Goal: Information Seeking & Learning: Find specific page/section

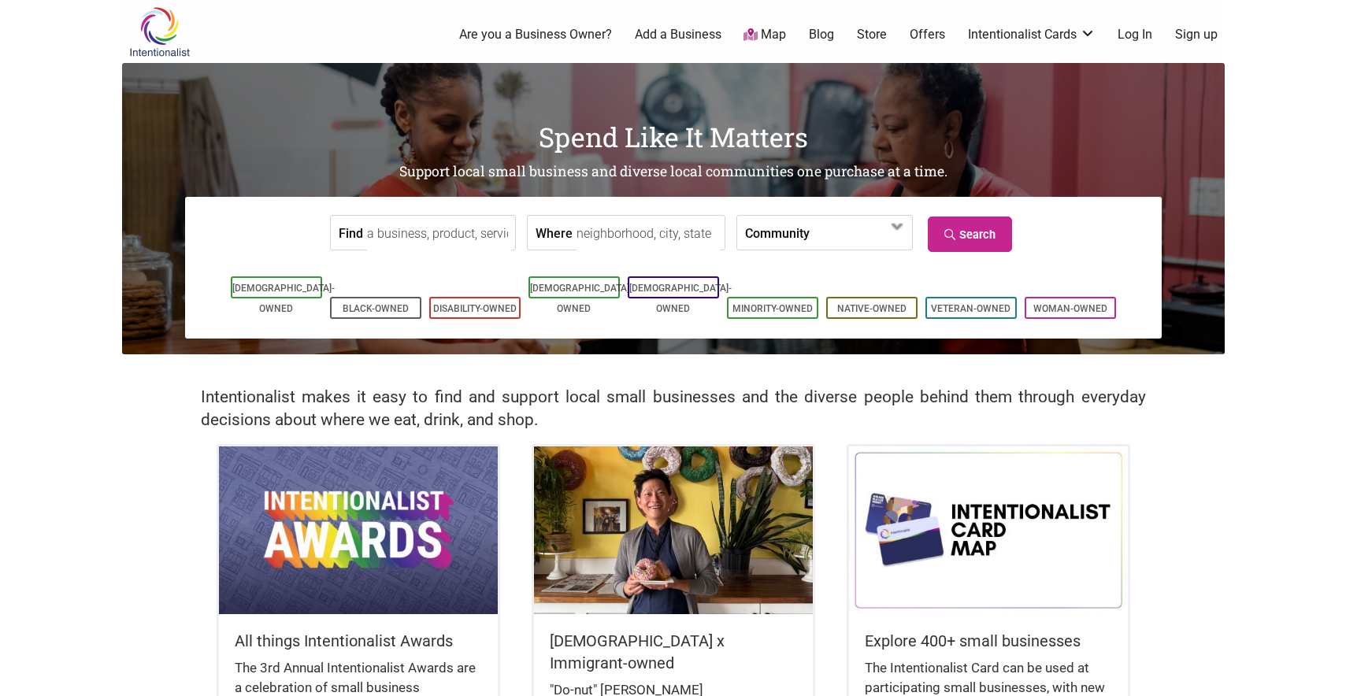
click at [642, 236] on input "Where" at bounding box center [649, 233] width 144 height 35
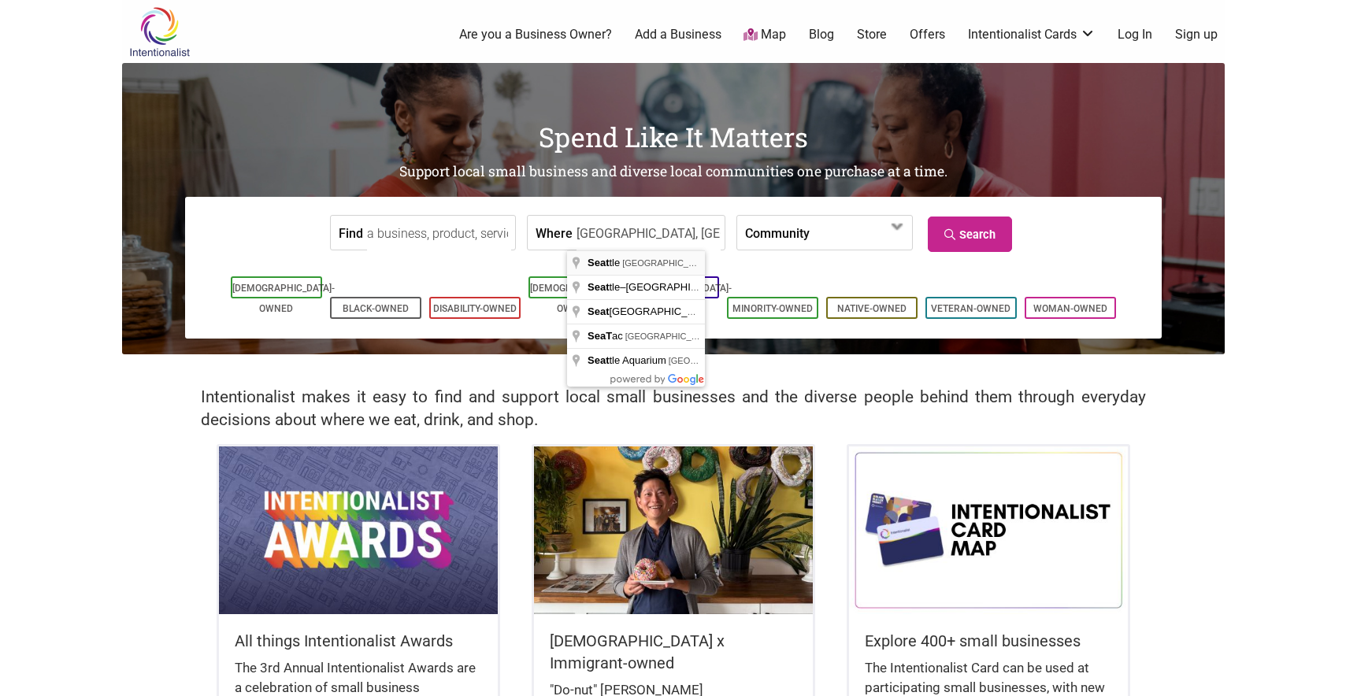
type input "[GEOGRAPHIC_DATA], [GEOGRAPHIC_DATA], [GEOGRAPHIC_DATA]"
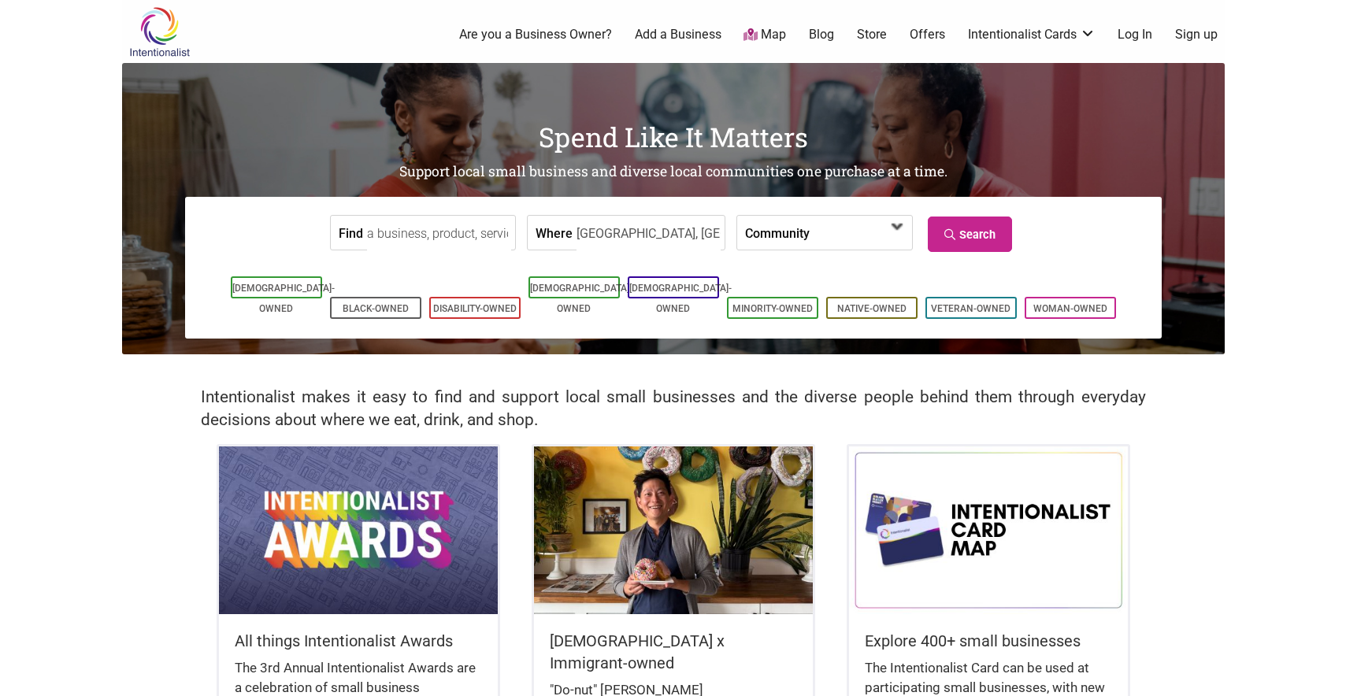
click at [810, 232] on span at bounding box center [860, 233] width 101 height 34
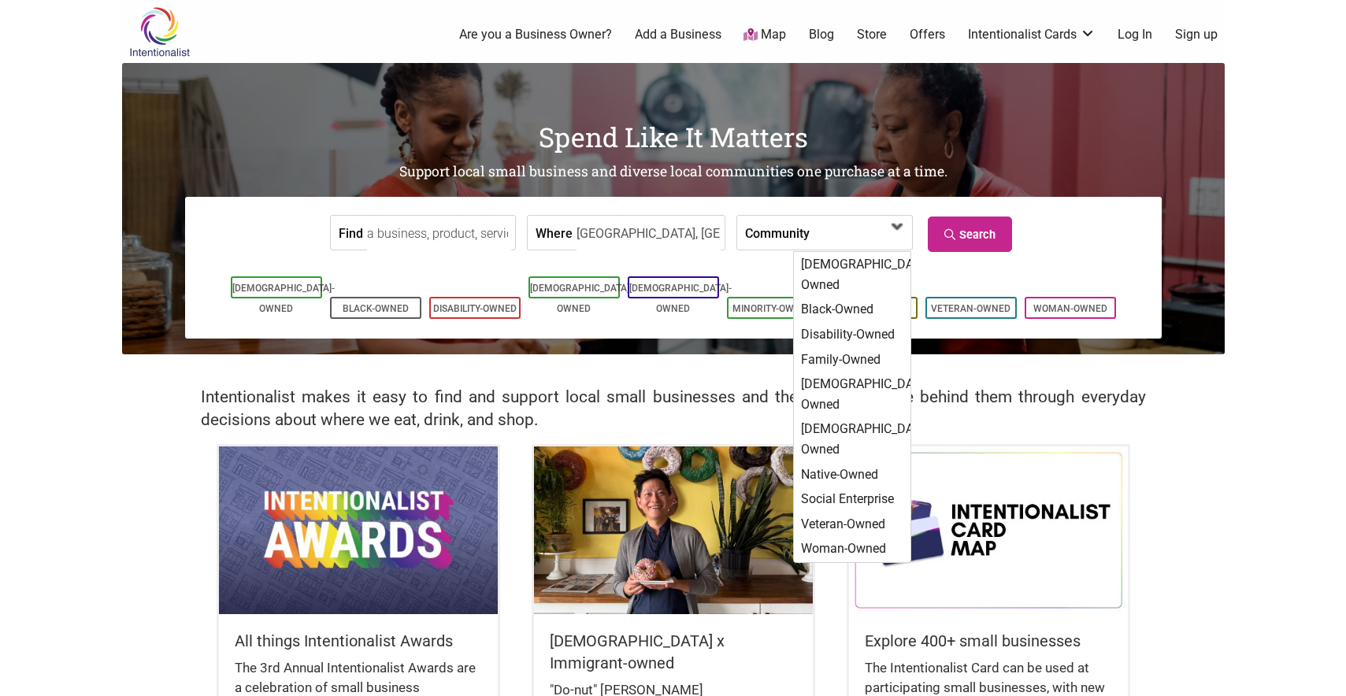
click at [810, 232] on span at bounding box center [860, 233] width 101 height 34
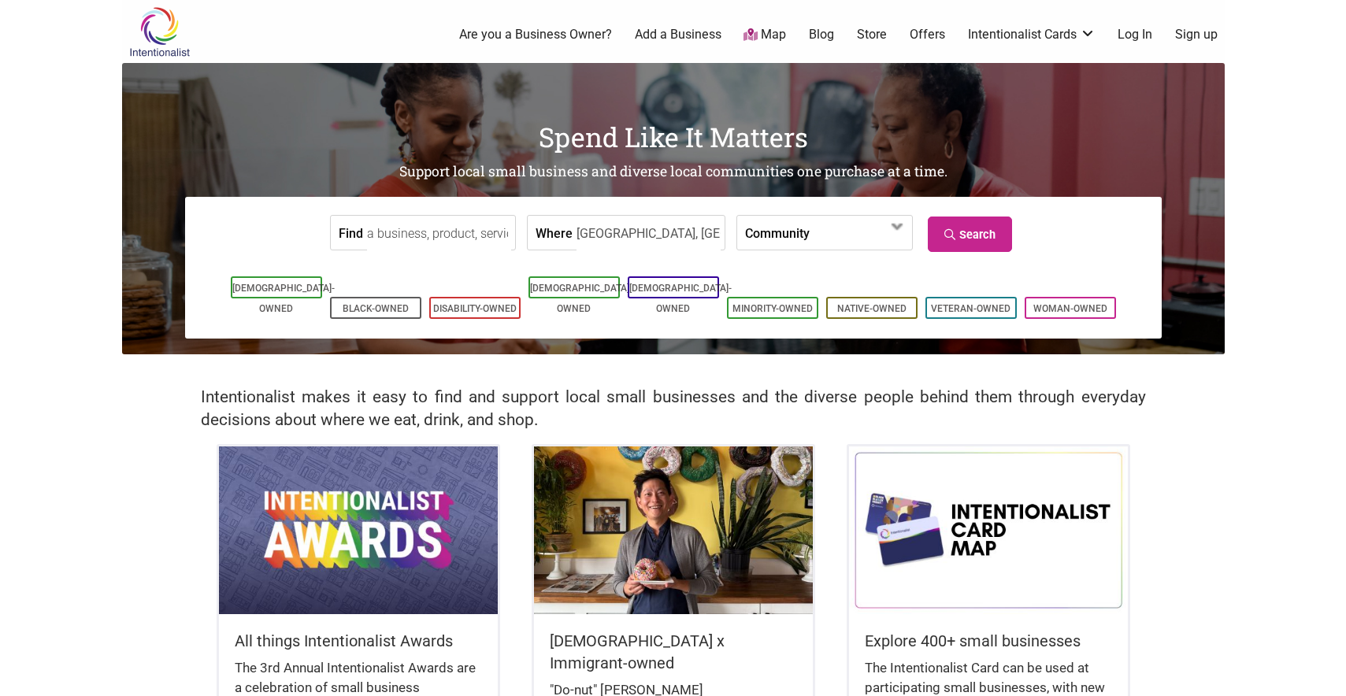
click at [373, 230] on input "Find" at bounding box center [439, 233] width 144 height 35
type input "coffee"
click at [961, 243] on link "Search" at bounding box center [970, 234] width 84 height 35
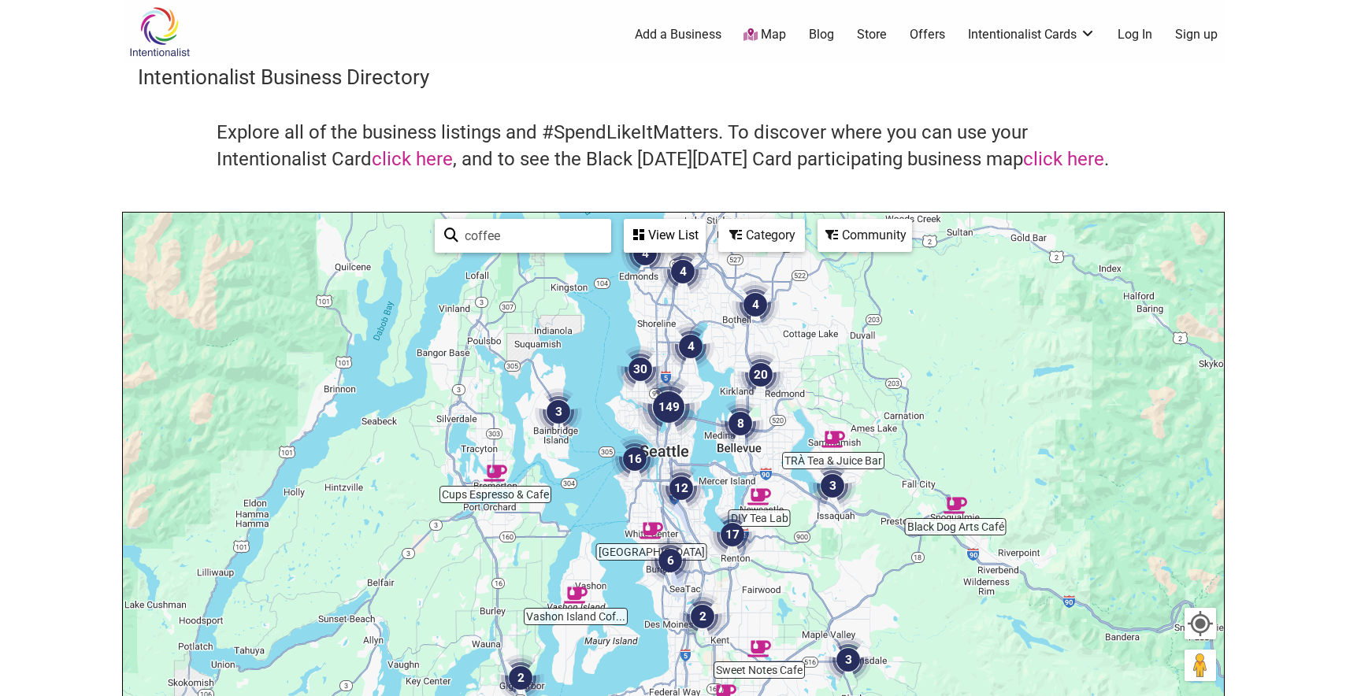
drag, startPoint x: 977, startPoint y: 473, endPoint x: 967, endPoint y: 403, distance: 70.0
click at [967, 403] on div "To navigate, press the arrow keys." at bounding box center [673, 519] width 1101 height 613
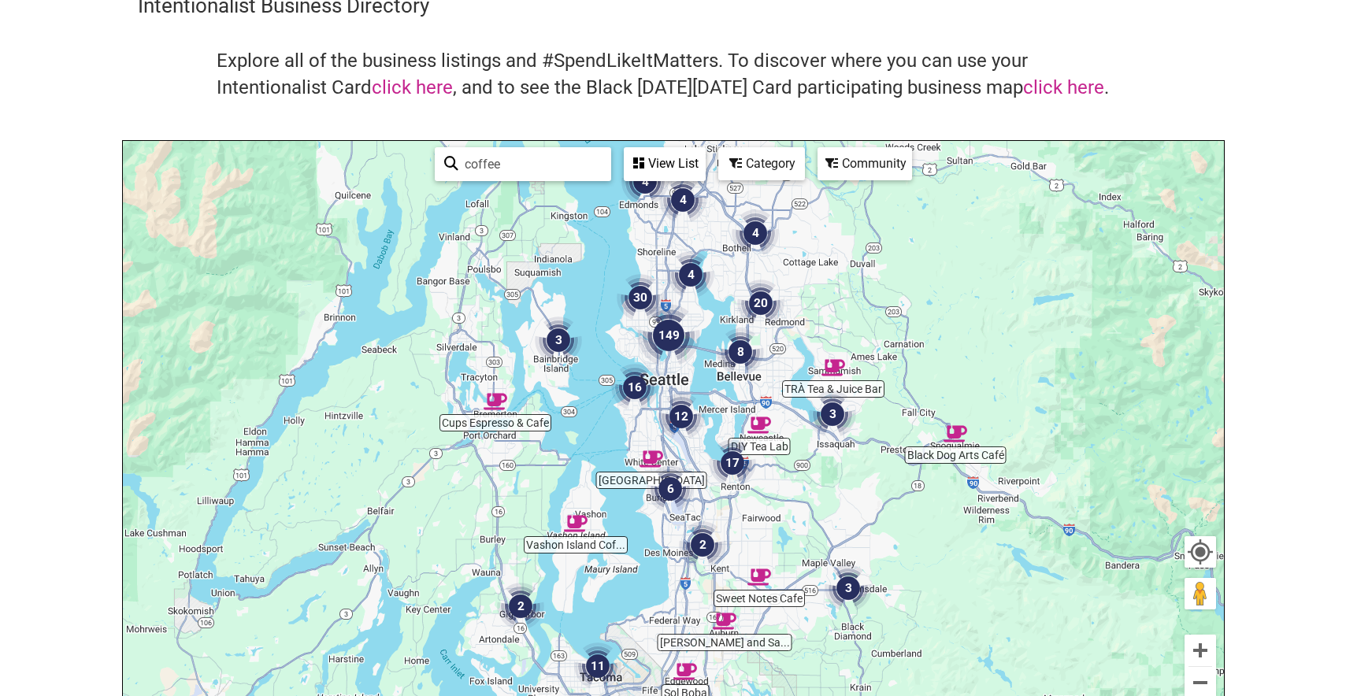
scroll to position [158, 0]
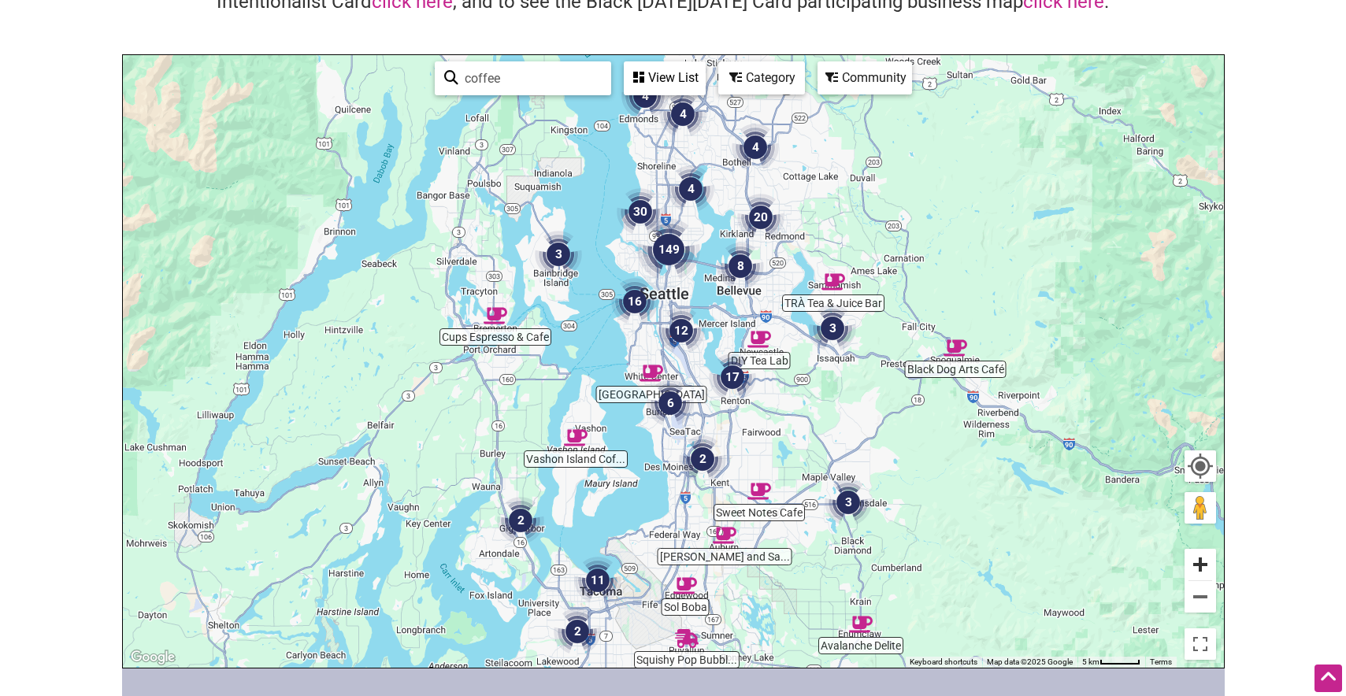
click at [1193, 562] on button "Zoom in" at bounding box center [1201, 565] width 32 height 32
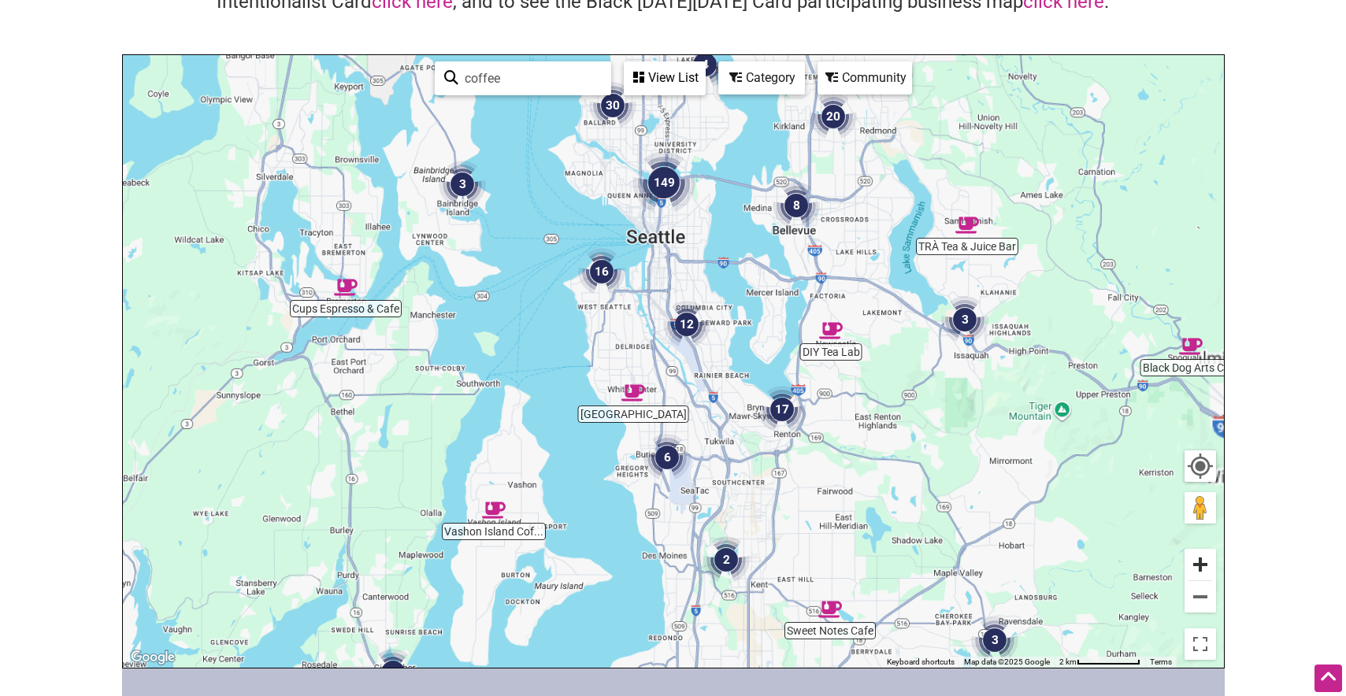
click at [1193, 562] on button "Zoom in" at bounding box center [1201, 565] width 32 height 32
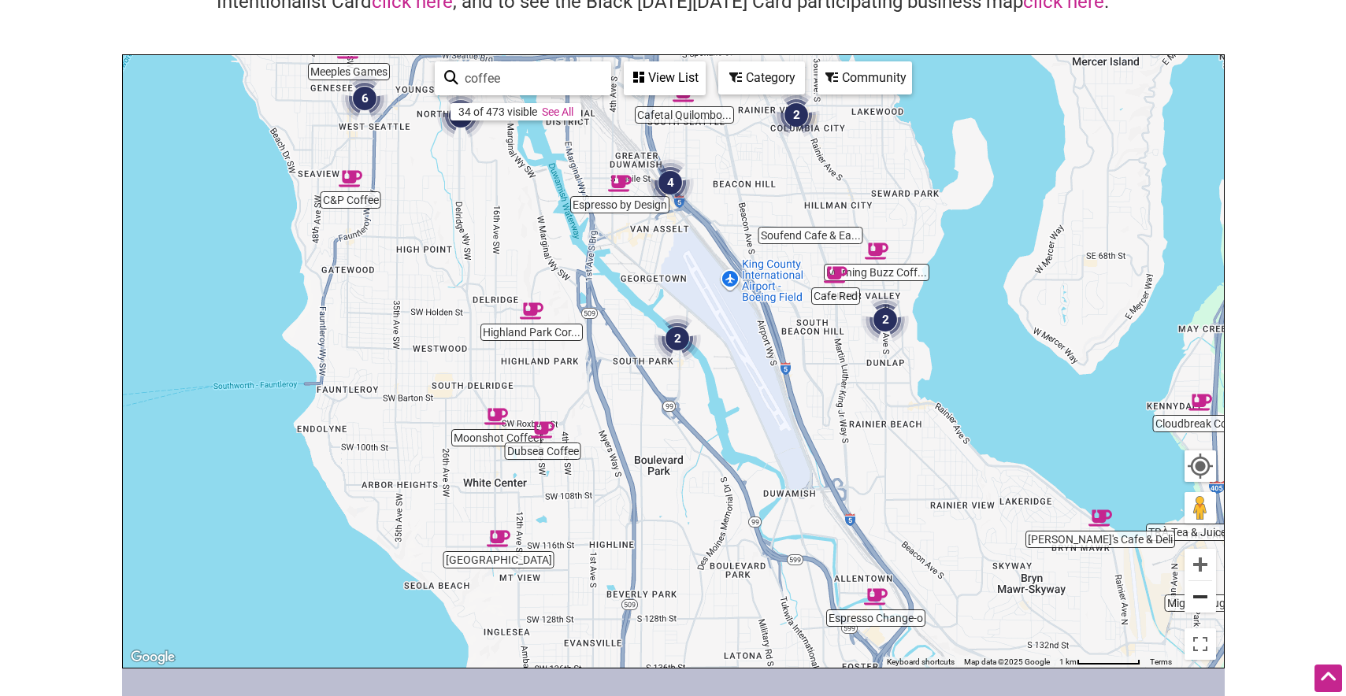
click at [1198, 607] on button "Zoom out" at bounding box center [1201, 597] width 32 height 32
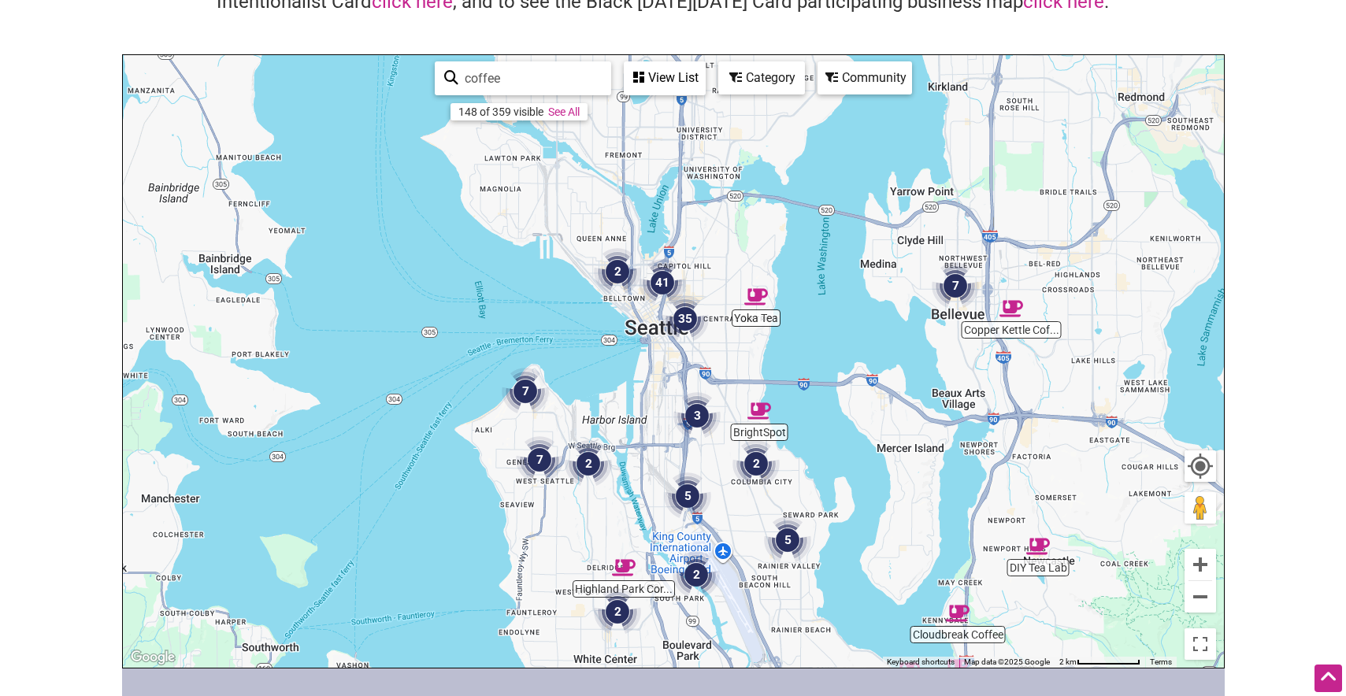
drag, startPoint x: 717, startPoint y: 308, endPoint x: 738, endPoint y: 547, distance: 239.6
click at [738, 547] on div "To navigate, press the arrow keys." at bounding box center [673, 361] width 1101 height 613
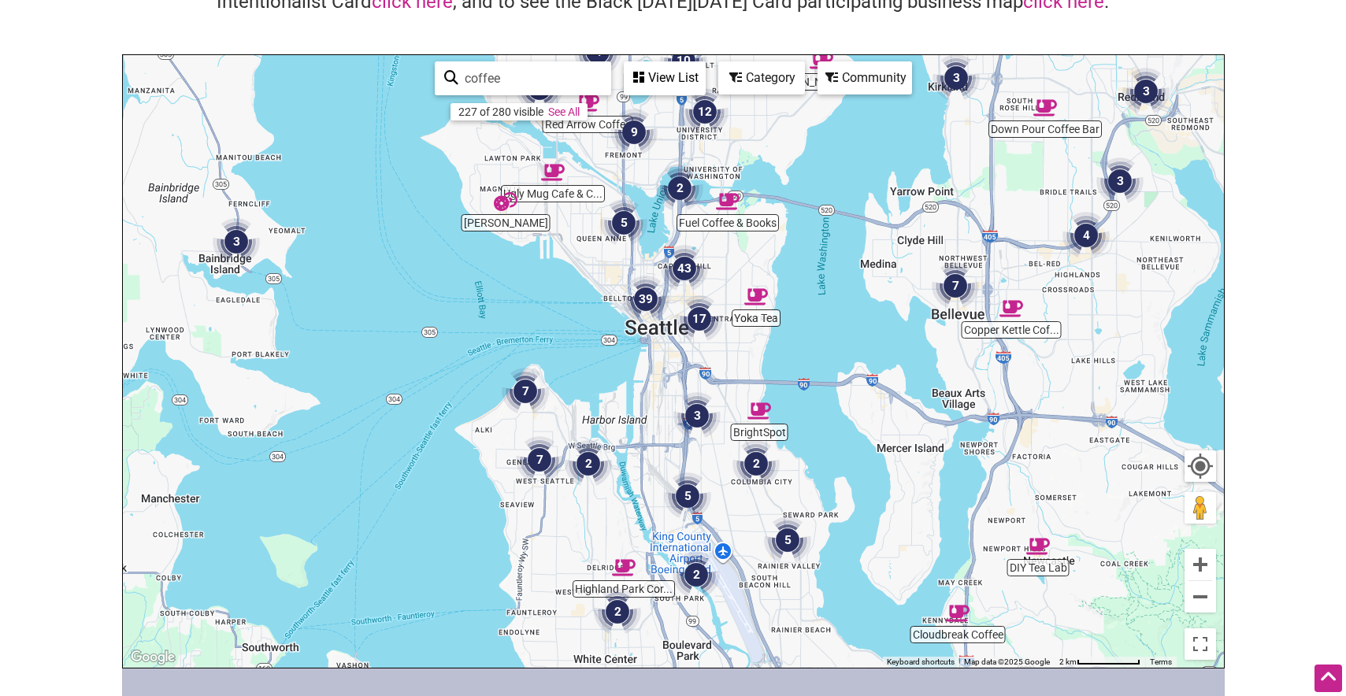
click at [658, 80] on div "View List" at bounding box center [664, 78] width 79 height 30
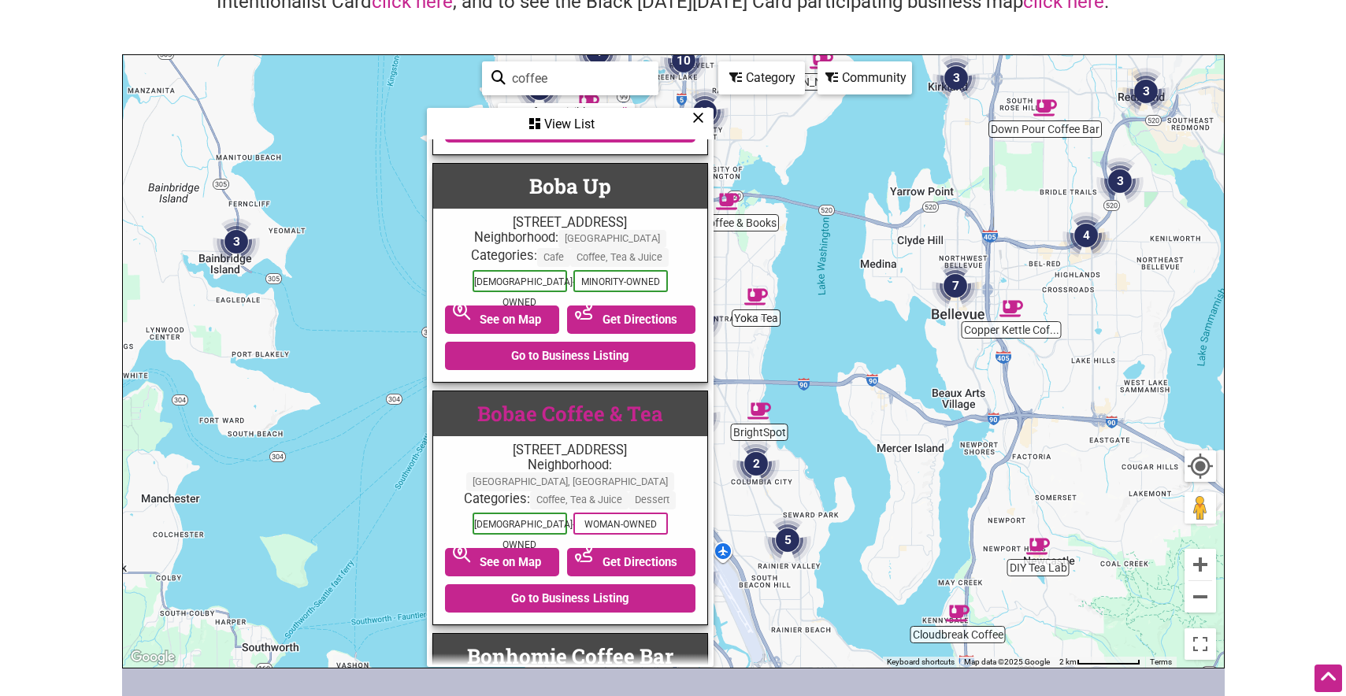
scroll to position [4411, 0]
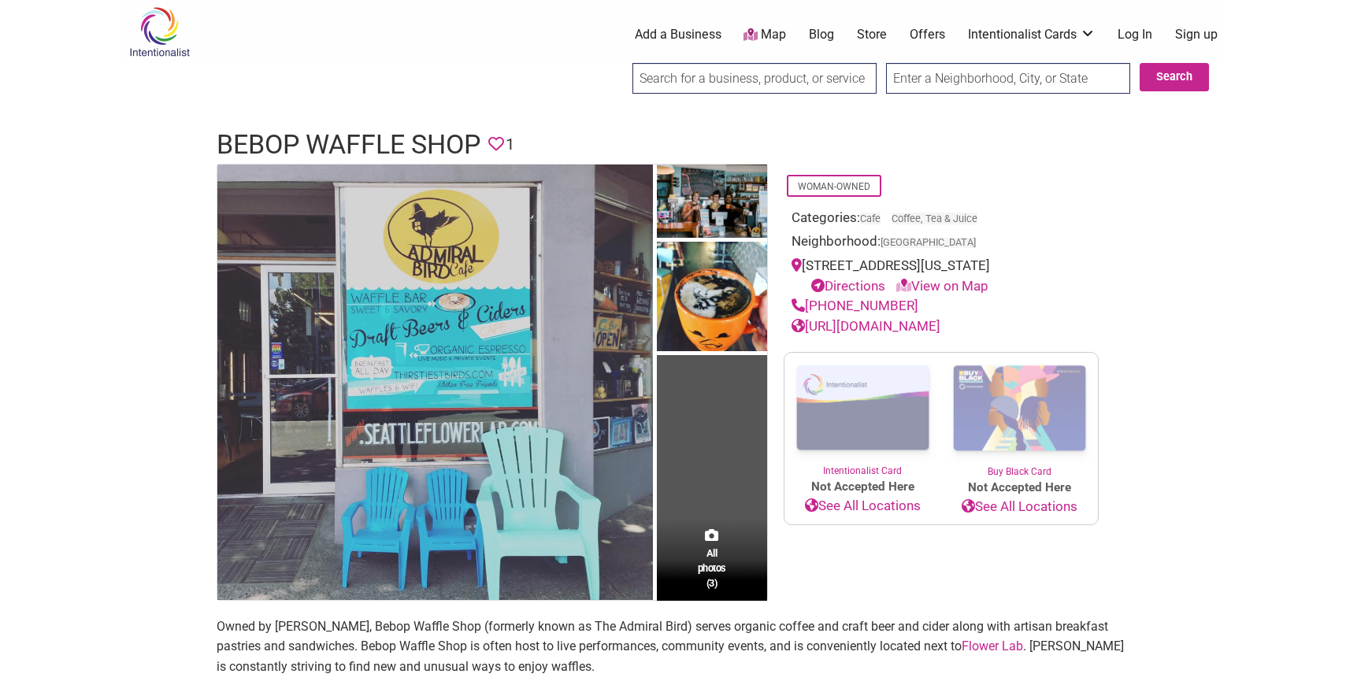
click at [748, 85] on input "search" at bounding box center [754, 78] width 244 height 31
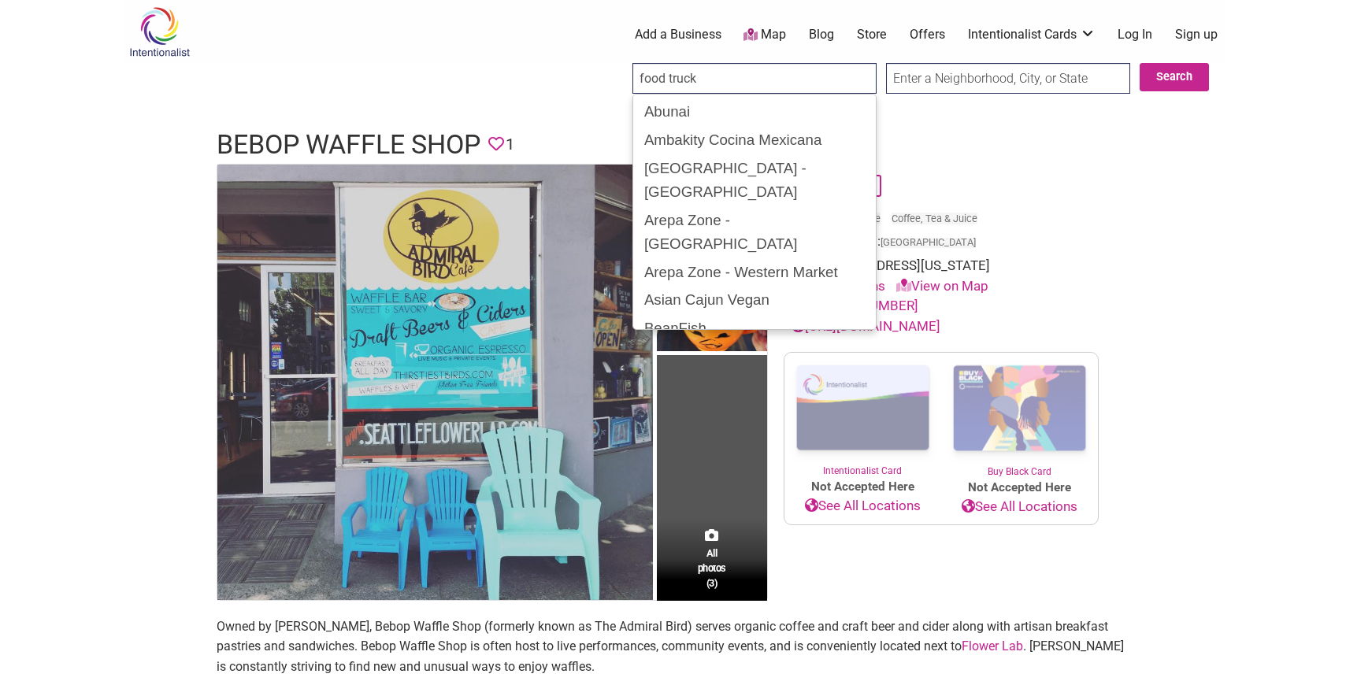
type input "food truck"
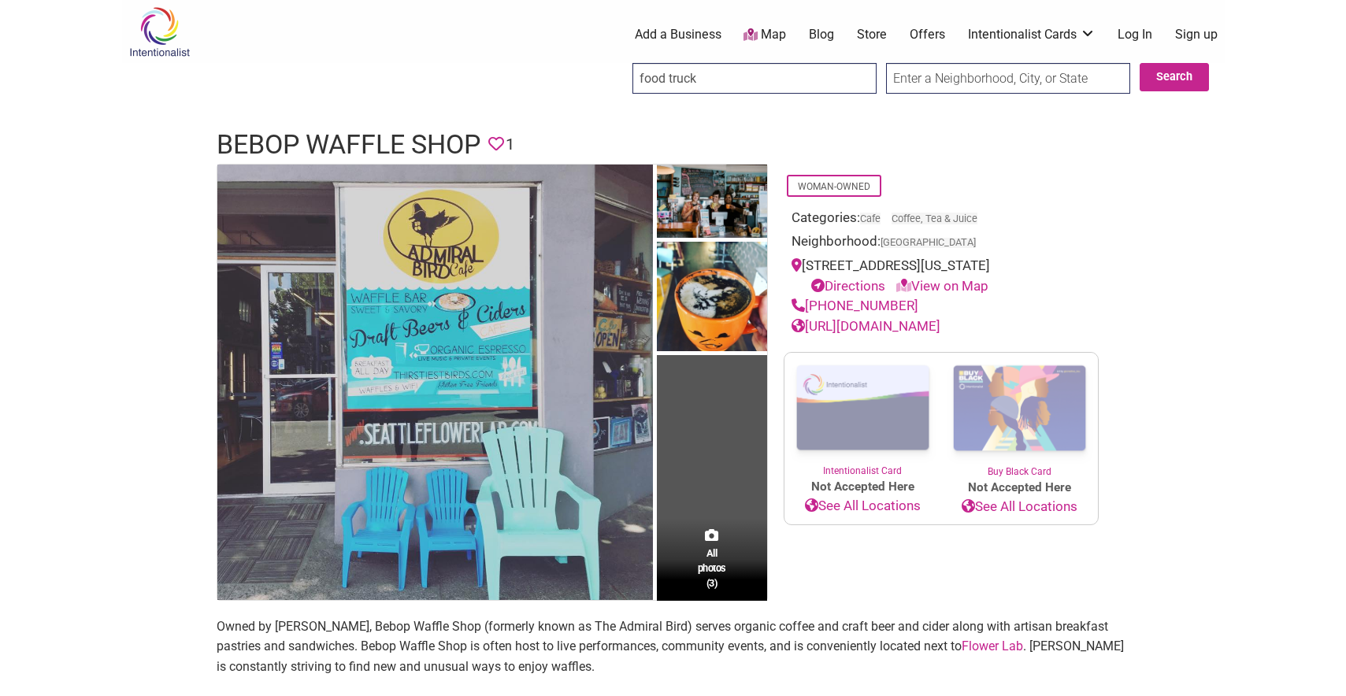
click at [937, 73] on input "text" at bounding box center [1008, 78] width 244 height 31
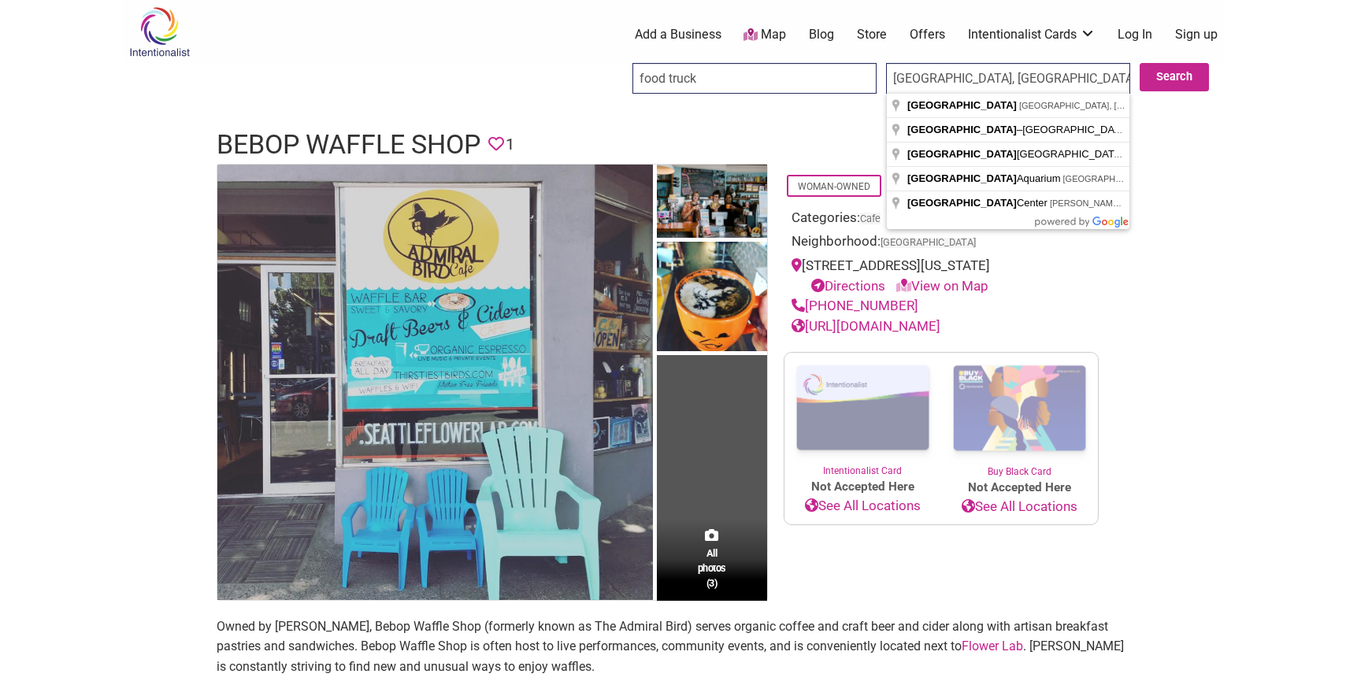
type input "Seattle, WA, USA"
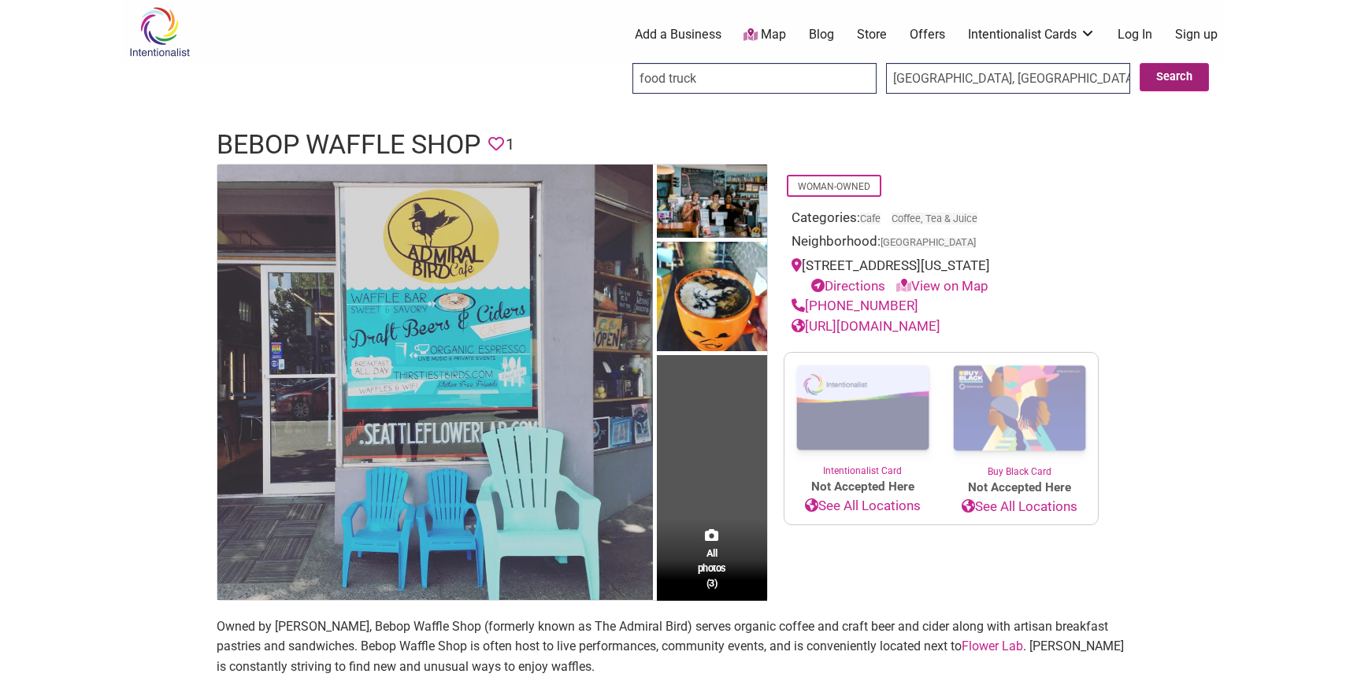
click at [1174, 81] on button "Search" at bounding box center [1174, 77] width 69 height 28
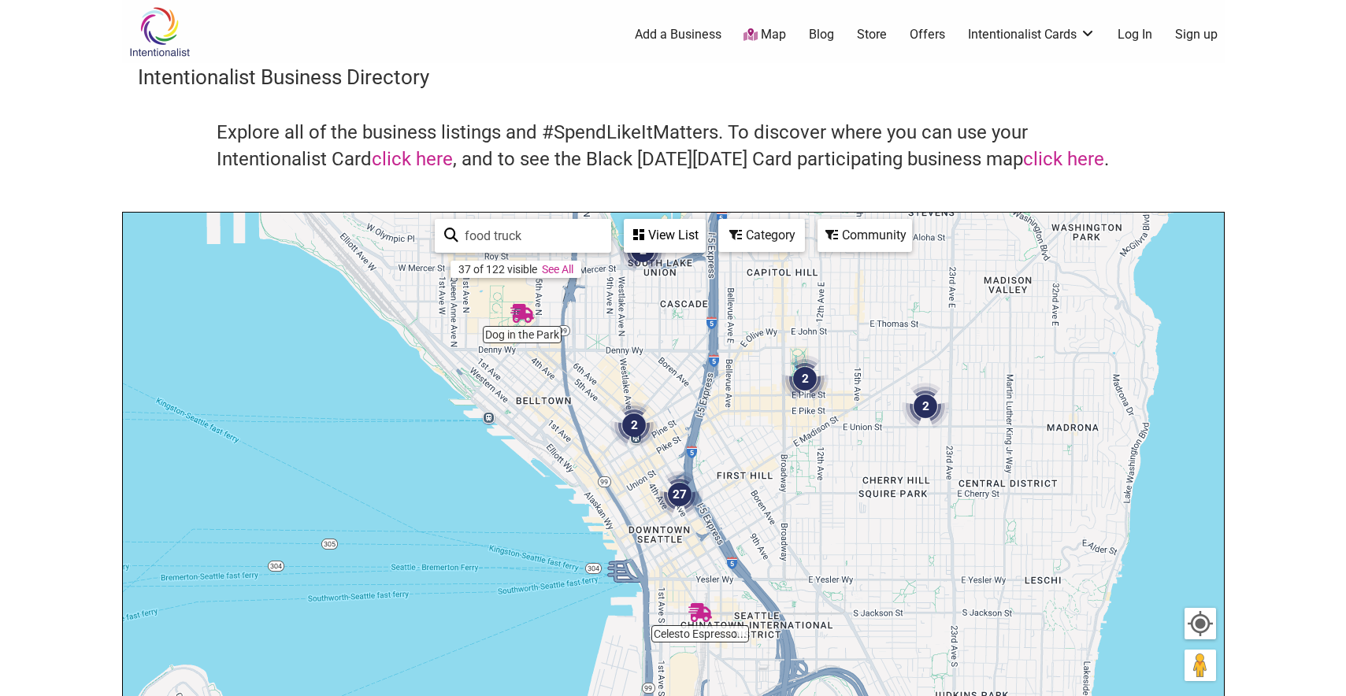
click at [647, 239] on div "View List" at bounding box center [664, 236] width 79 height 30
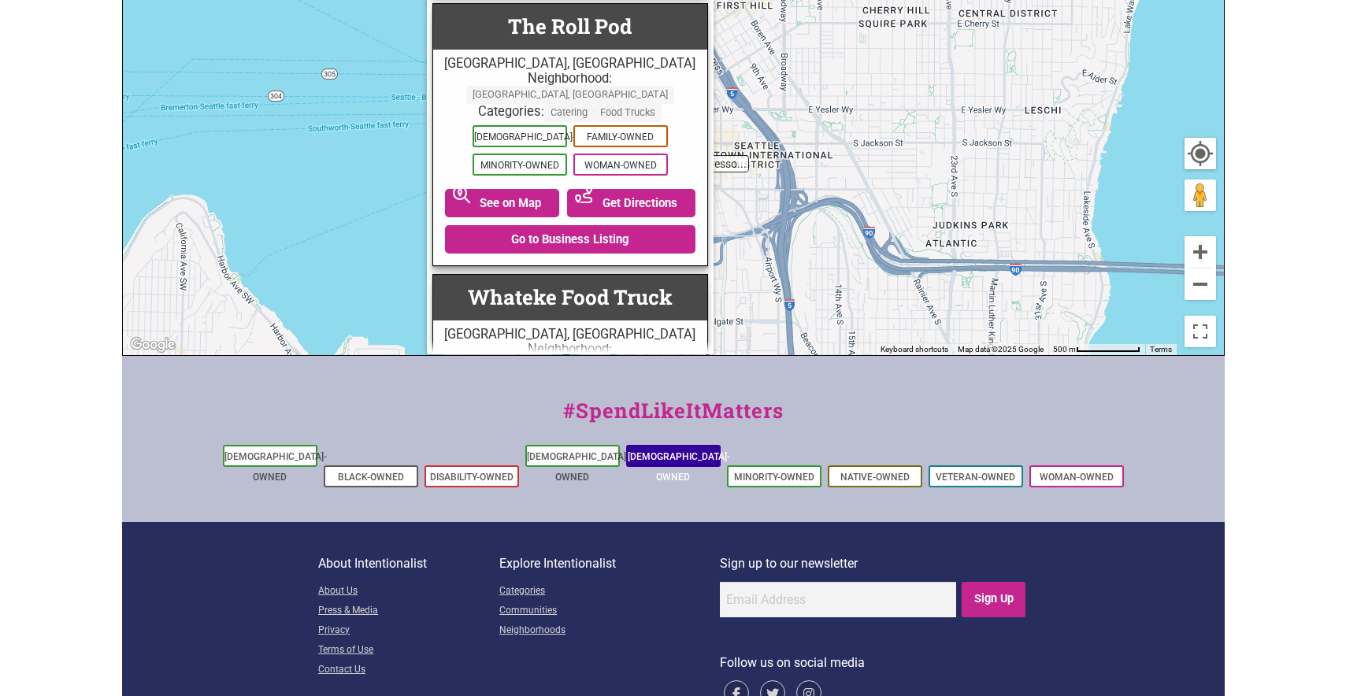
scroll to position [505, 0]
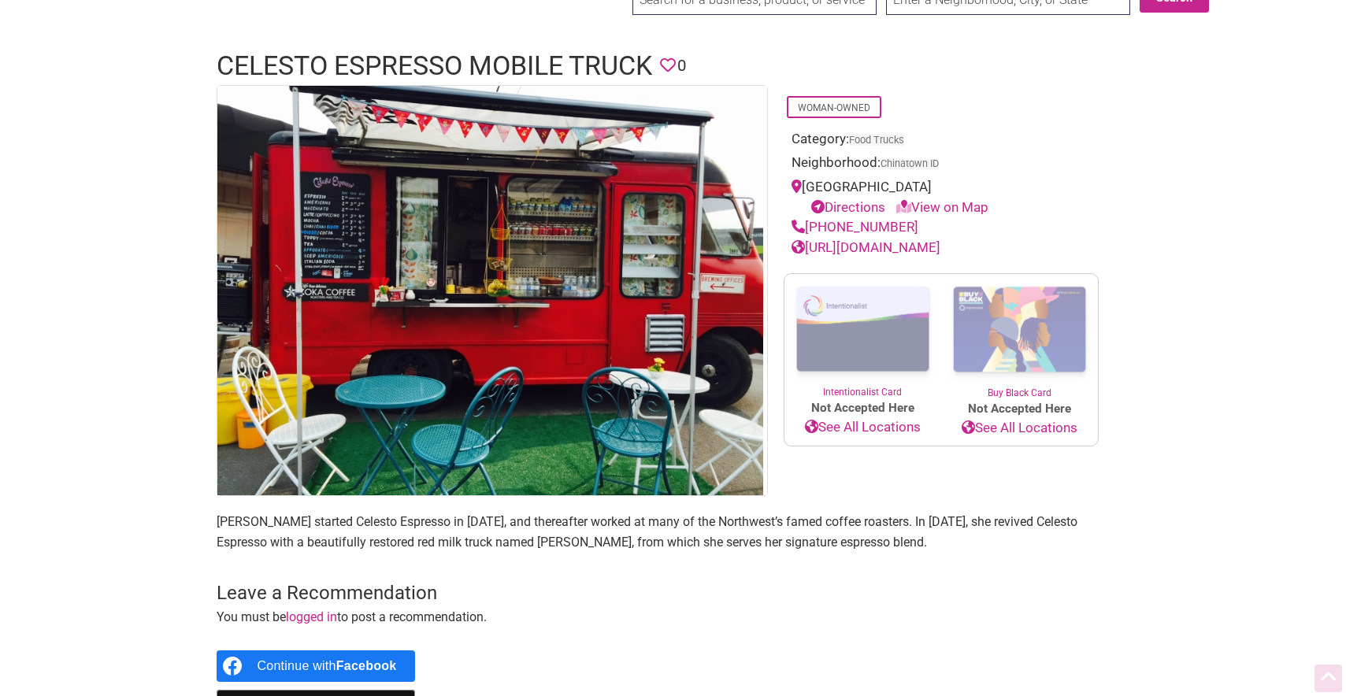
scroll to position [158, 0]
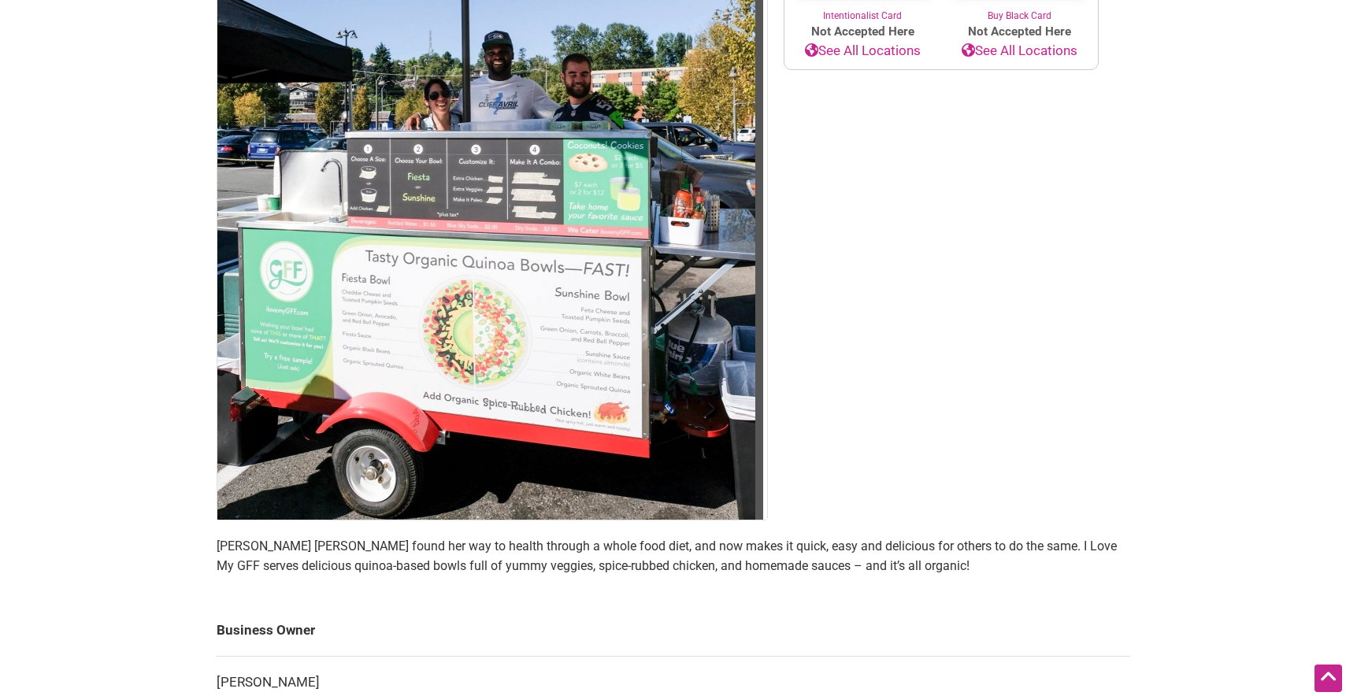
scroll to position [473, 0]
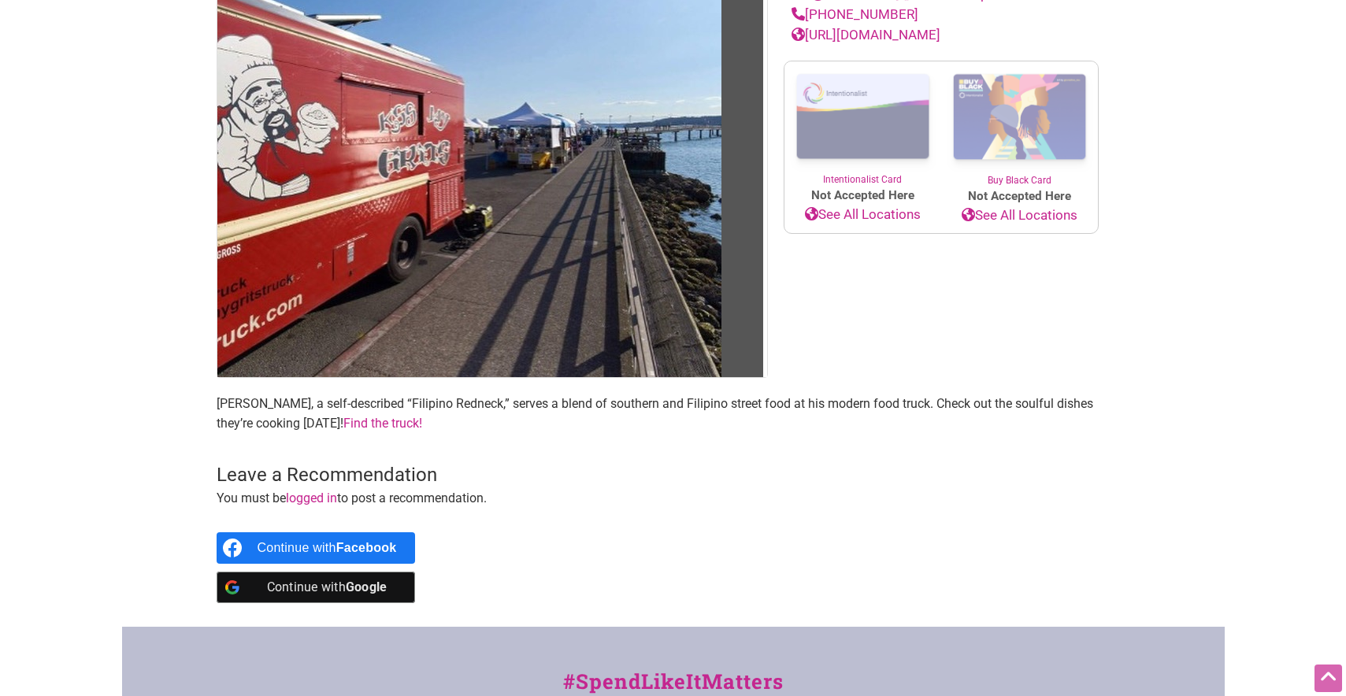
scroll to position [315, 0]
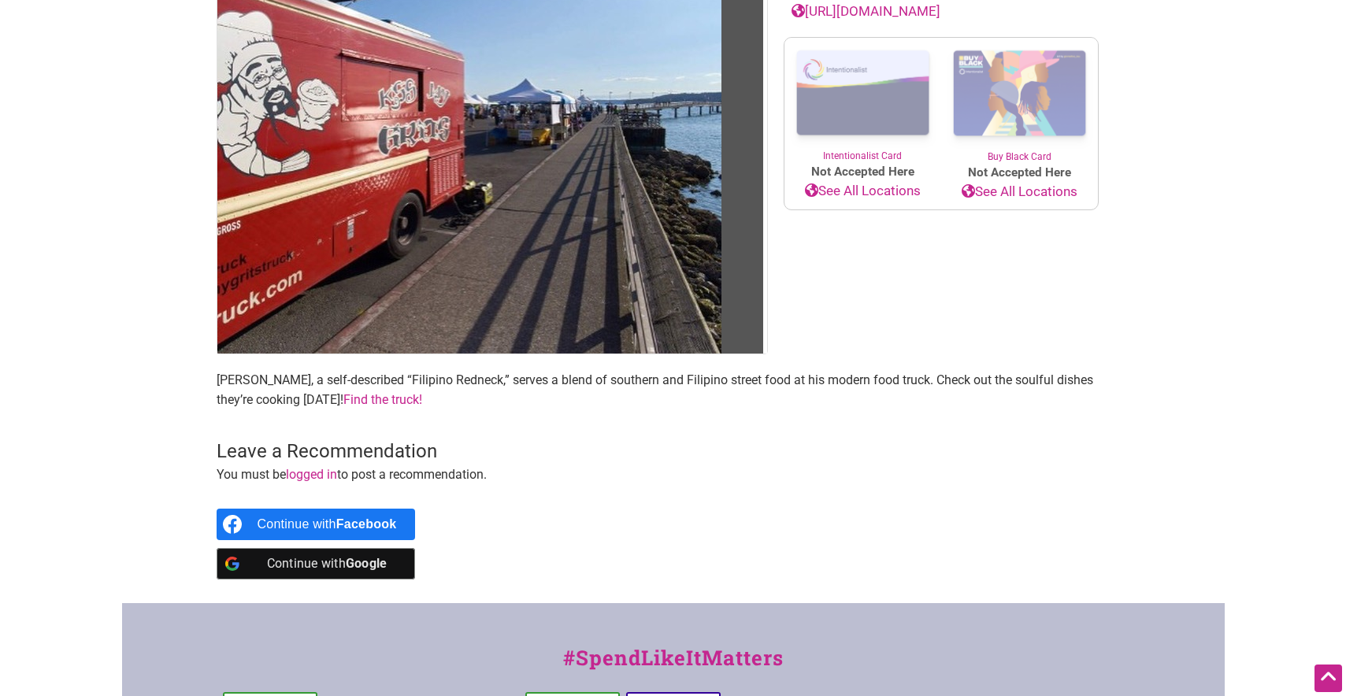
click at [343, 400] on link "Find the truck!" at bounding box center [382, 399] width 79 height 15
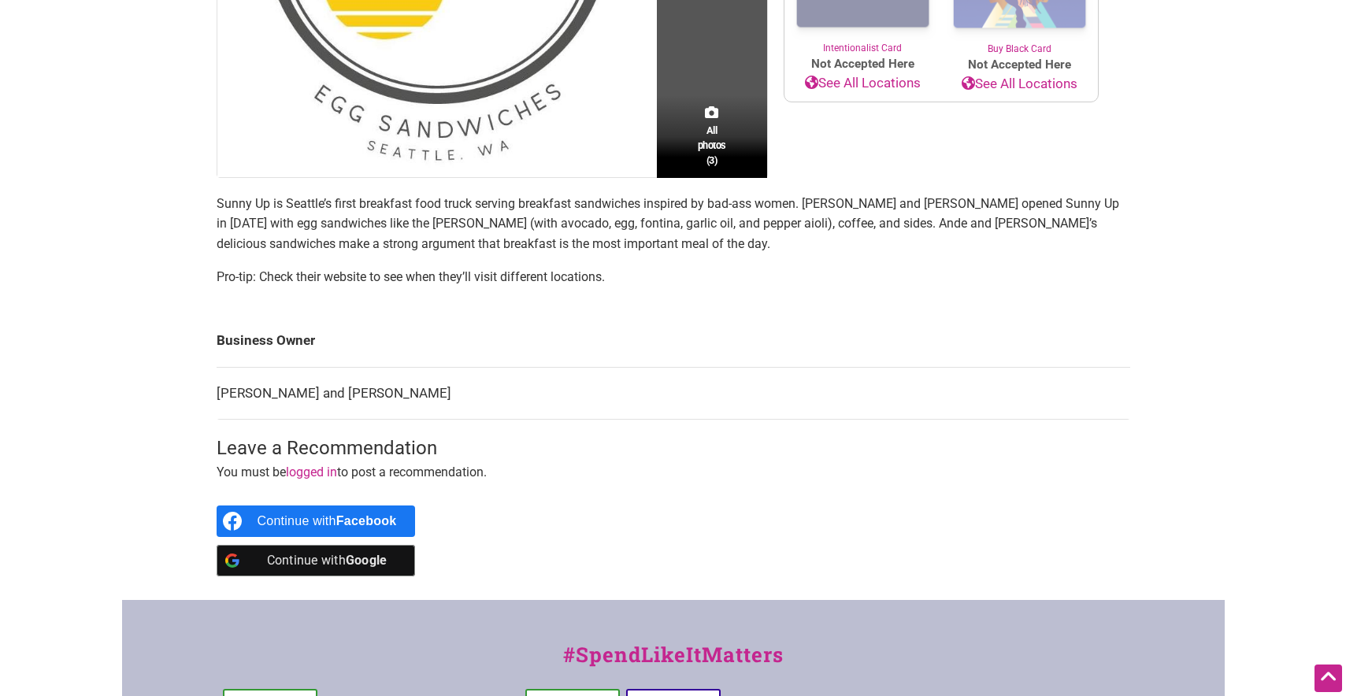
scroll to position [473, 0]
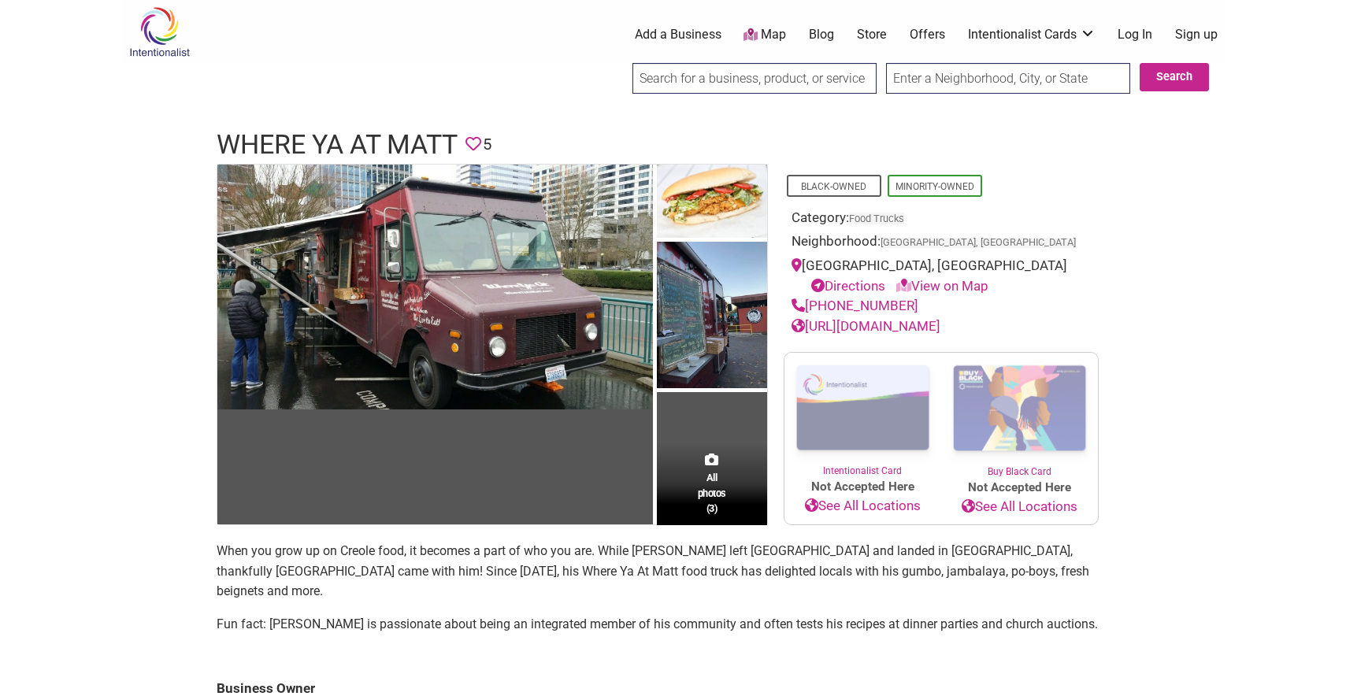
scroll to position [79, 0]
